Goal: Transaction & Acquisition: Purchase product/service

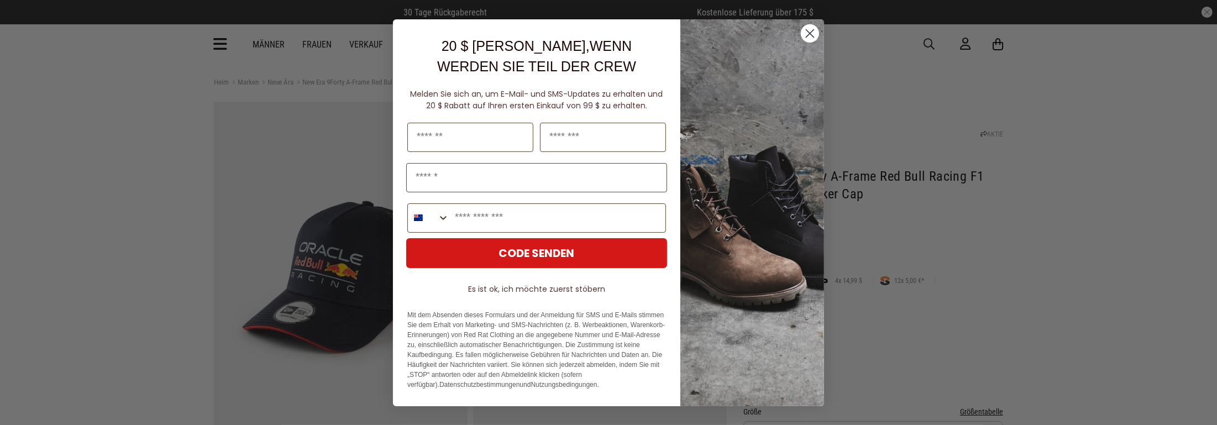
click at [806, 29] on icon "Dialog schließen" at bounding box center [810, 33] width 8 height 8
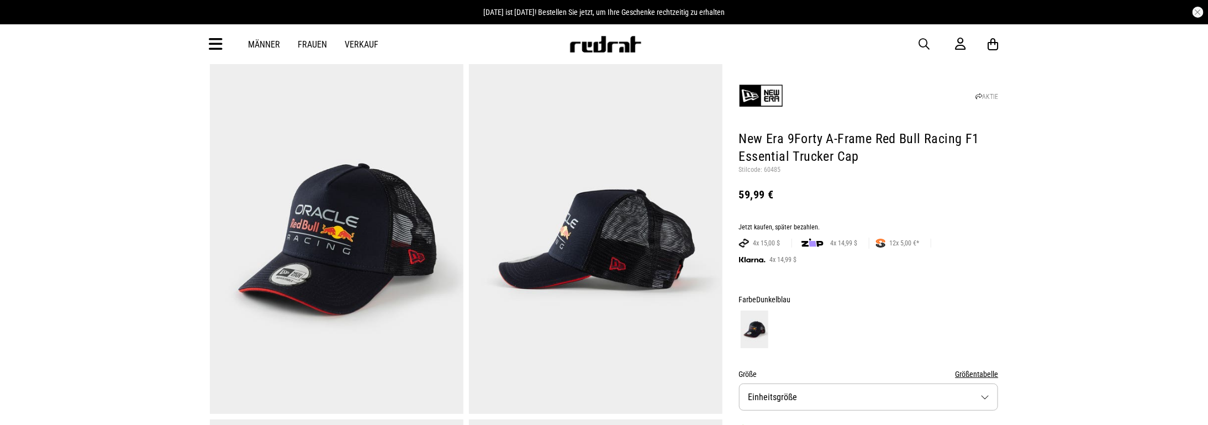
scroll to position [55, 0]
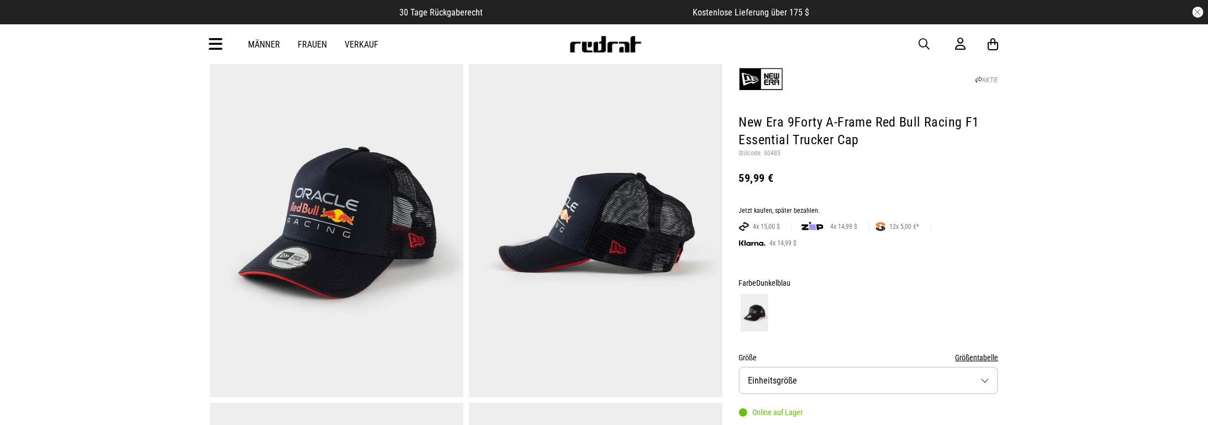
click at [412, 238] on img at bounding box center [337, 223] width 254 height 350
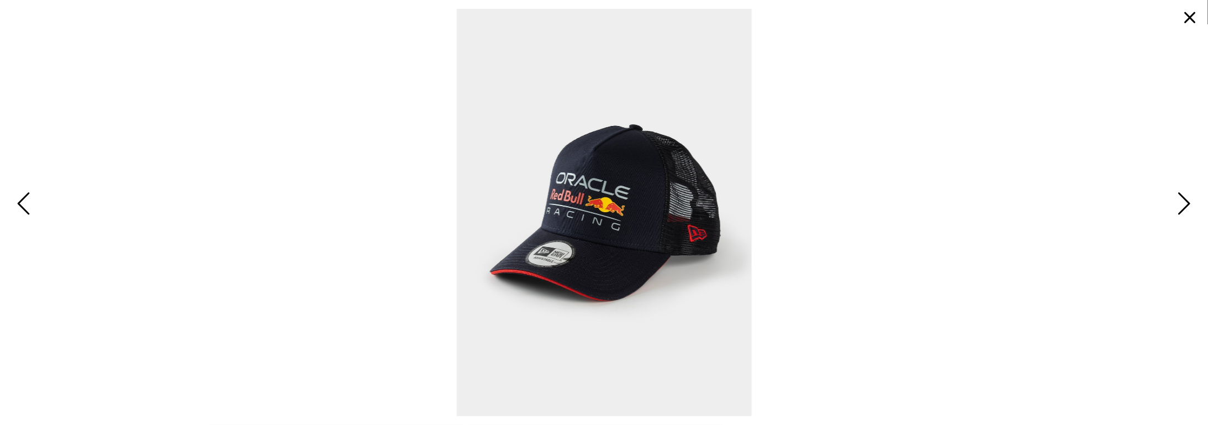
click at [1194, 17] on button "button" at bounding box center [1191, 17] width 27 height 27
